Goal: Task Accomplishment & Management: Complete application form

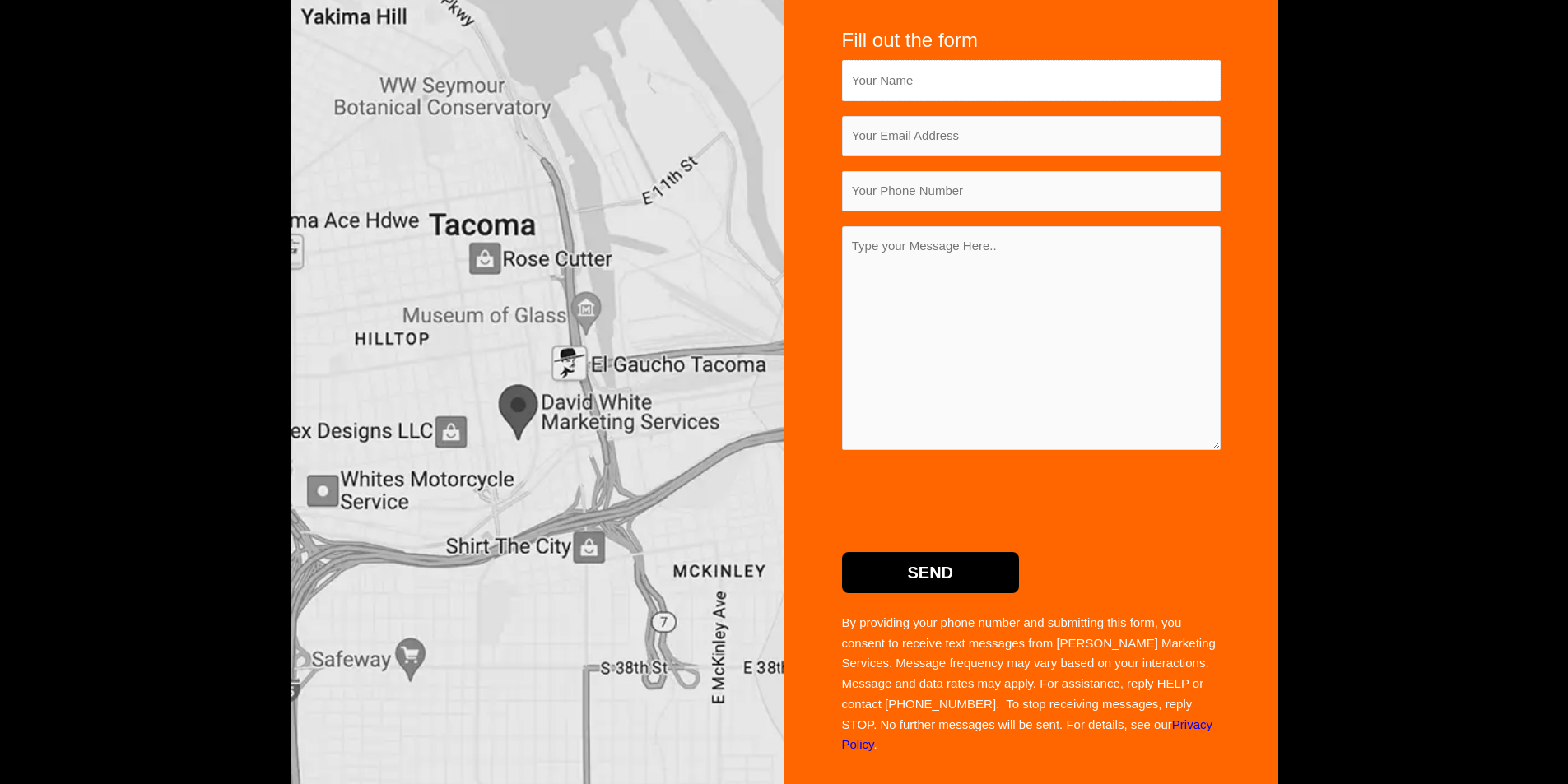
type input "Ariful"
type input "review.aaa2025@gmail.com"
type input "01898606603"
click at [969, 329] on textarea "Contact form" at bounding box center [1031, 338] width 379 height 224
paste textarea "Hello, I hope you are well. If you give me a chance, I can help you grow your b…"
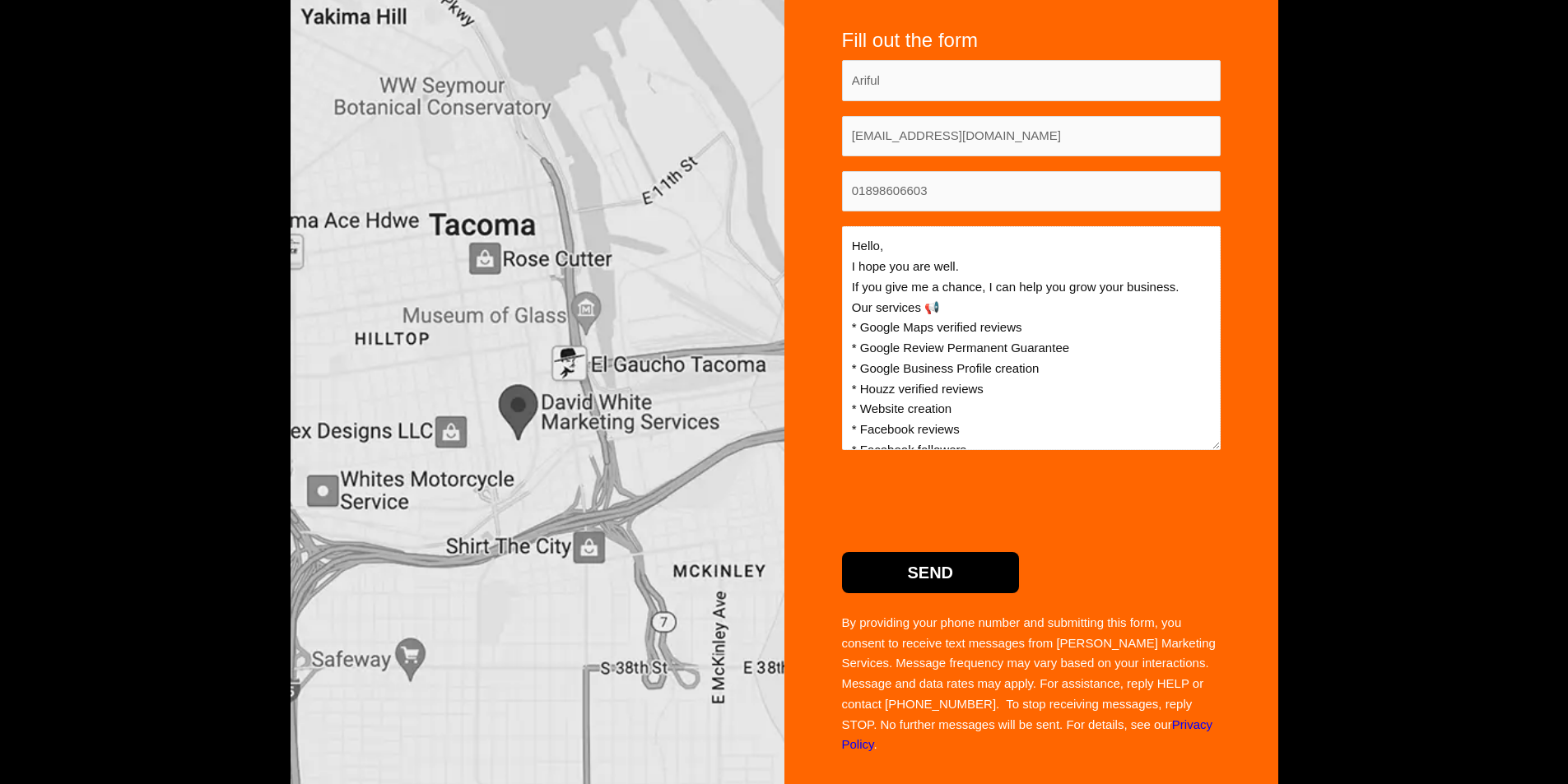
scroll to position [254, 0]
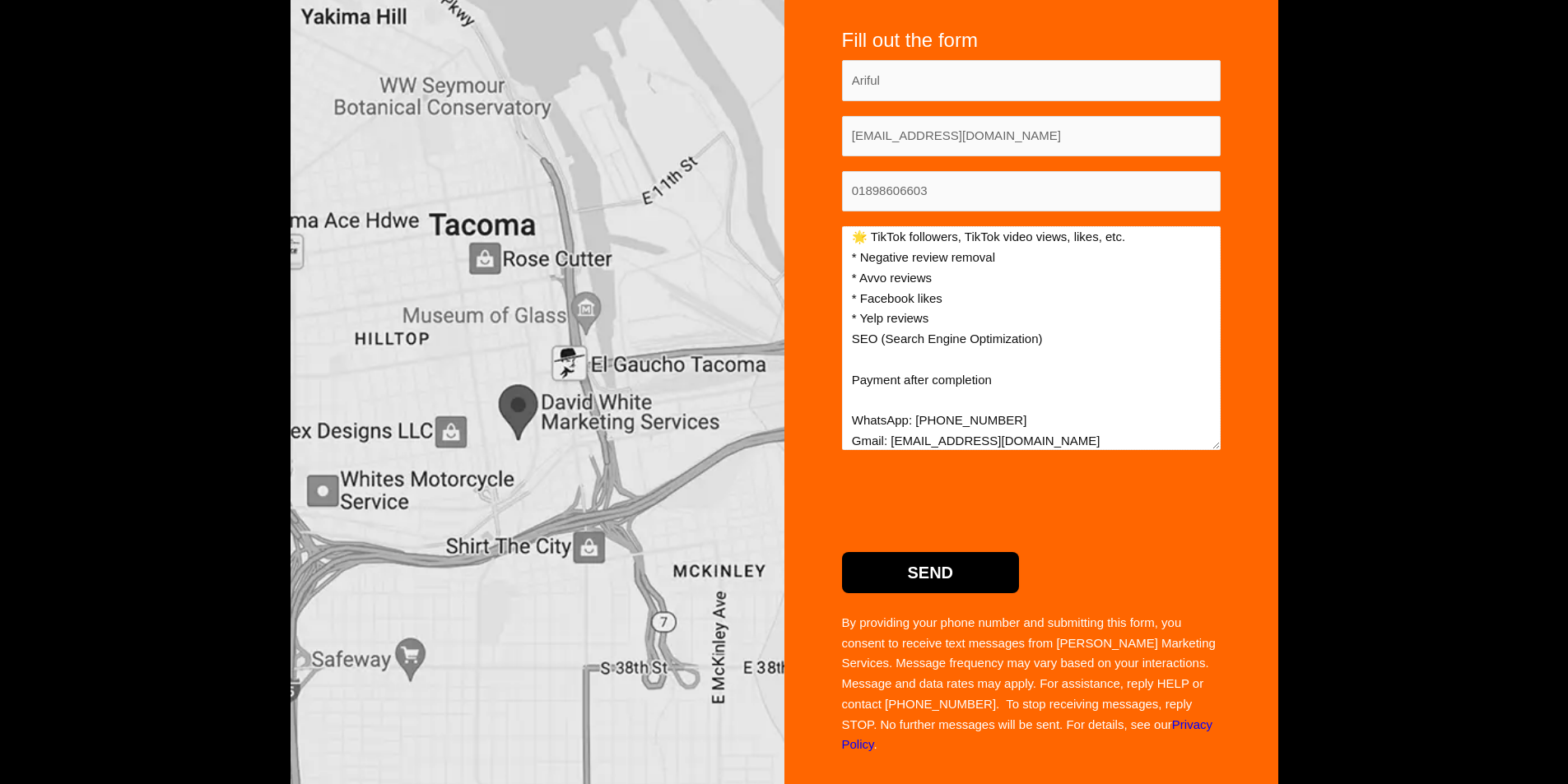
type textarea "Hello, I hope you are well. If you give me a chance, I can help you grow your b…"
click at [1001, 548] on p "Send" at bounding box center [1031, 565] width 379 height 58
click at [963, 561] on input "Send" at bounding box center [931, 572] width 177 height 41
